Goal: Task Accomplishment & Management: Use online tool/utility

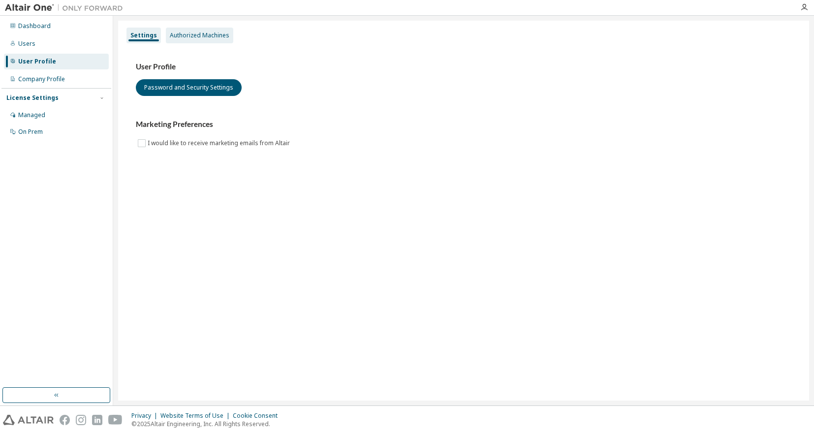
click at [204, 38] on div "Authorized Machines" at bounding box center [200, 36] width 60 height 8
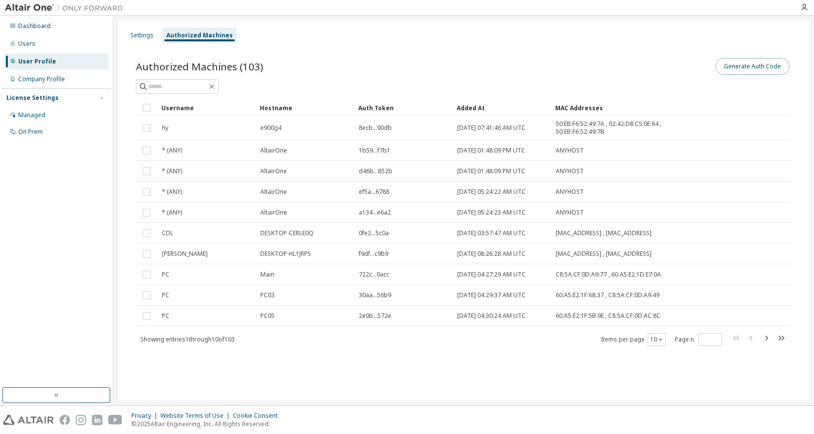
click at [750, 64] on button "Generate Auth Code" at bounding box center [753, 66] width 74 height 17
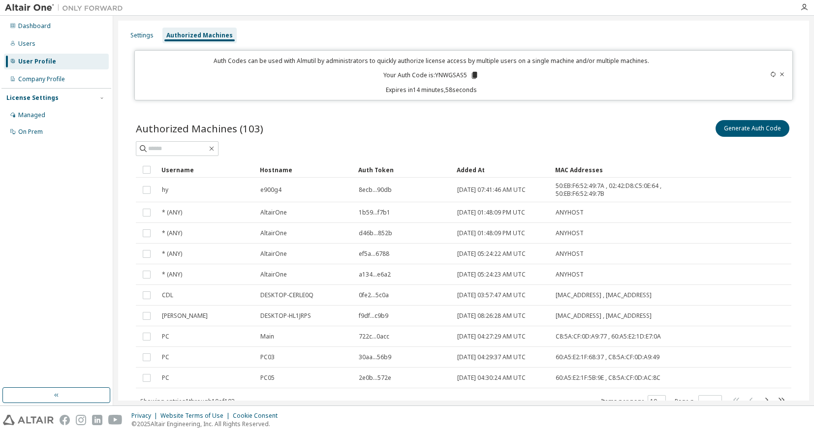
click at [443, 76] on p "Your Auth Code is: YNWGSAS5" at bounding box center [432, 75] width 96 height 9
copy p "YNWGSAS5"
